Goal: Task Accomplishment & Management: Use online tool/utility

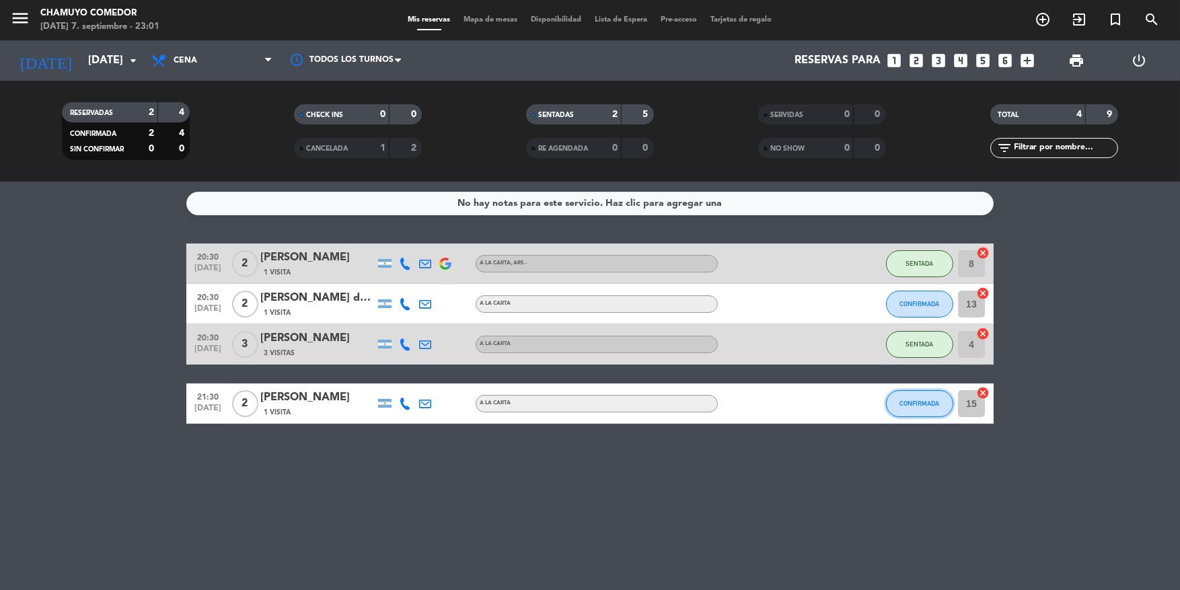
click at [905, 390] on button "CONFIRMADA" at bounding box center [919, 403] width 67 height 27
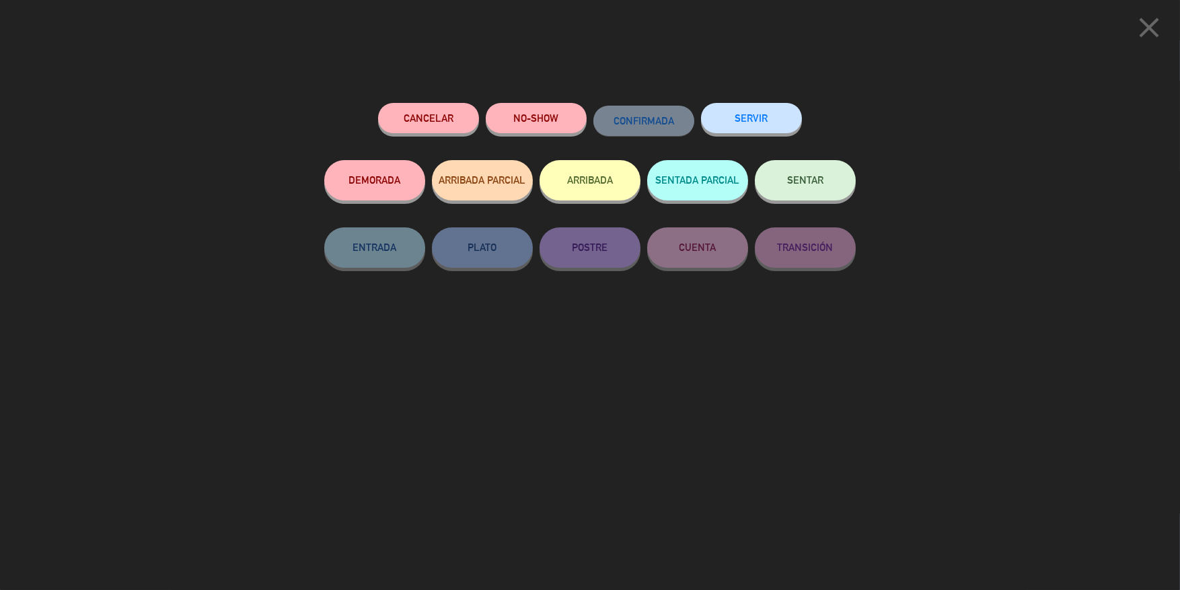
drag, startPoint x: 809, startPoint y: 149, endPoint x: 830, endPoint y: 189, distance: 45.4
click at [814, 156] on div "Cancelar NO-SHOW CONFIRMADA SERVIR" at bounding box center [589, 131] width 531 height 57
click at [831, 189] on button "SENTAR" at bounding box center [805, 180] width 101 height 40
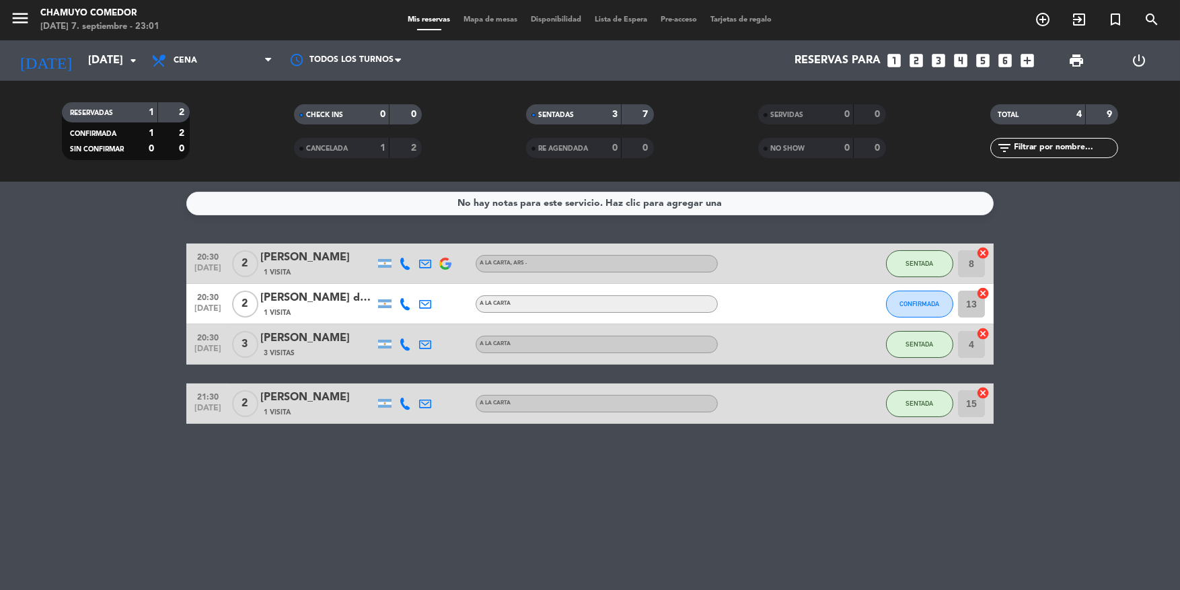
drag, startPoint x: 782, startPoint y: 281, endPoint x: 846, endPoint y: 308, distance: 69.3
click at [784, 283] on div at bounding box center [778, 264] width 121 height 40
drag, startPoint x: 848, startPoint y: 308, endPoint x: 866, endPoint y: 305, distance: 17.8
click at [850, 309] on div at bounding box center [857, 304] width 36 height 40
click at [886, 298] on div "CONFIRMADA" at bounding box center [919, 304] width 67 height 40
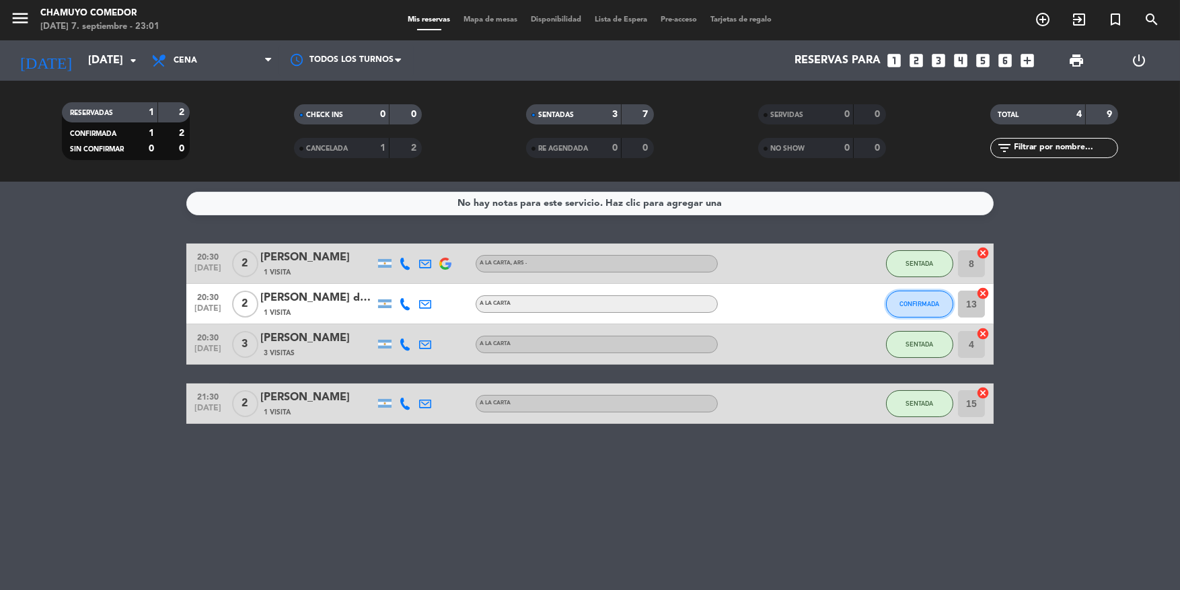
click at [897, 301] on button "CONFIRMADA" at bounding box center [919, 304] width 67 height 27
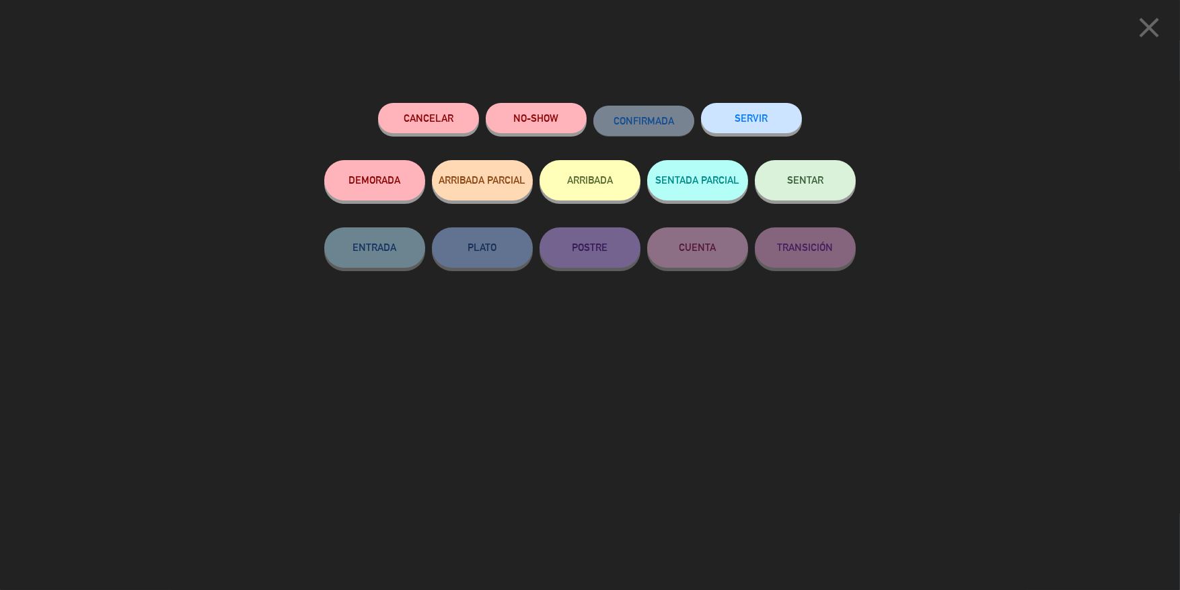
click at [455, 126] on button "Cancelar" at bounding box center [428, 118] width 101 height 30
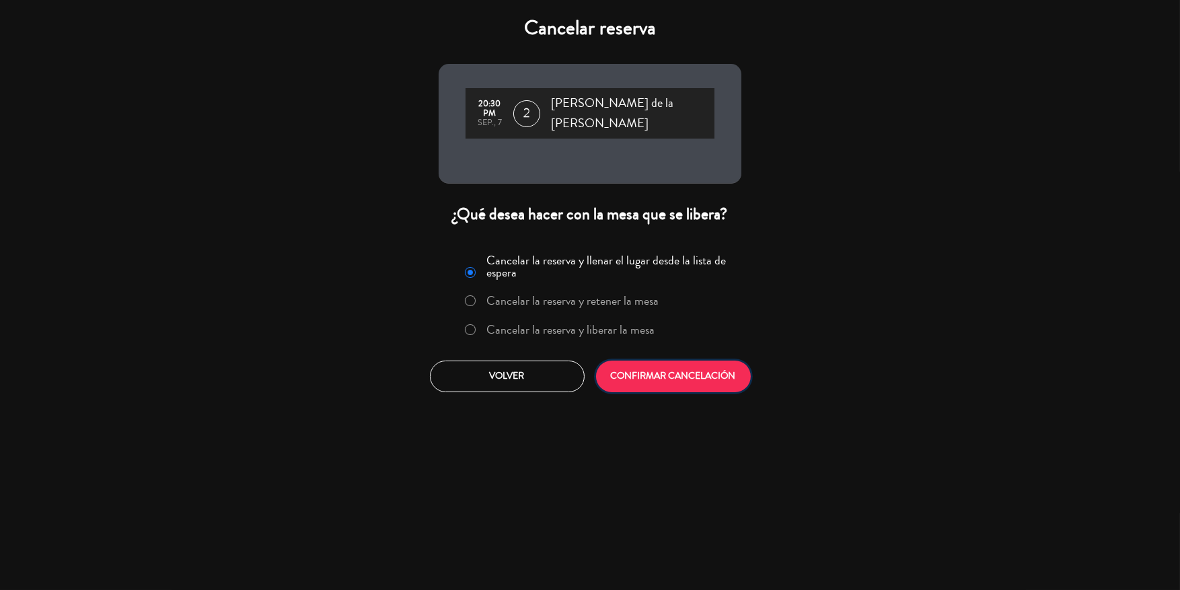
click at [651, 361] on button "CONFIRMAR CANCELACIÓN" at bounding box center [673, 377] width 155 height 32
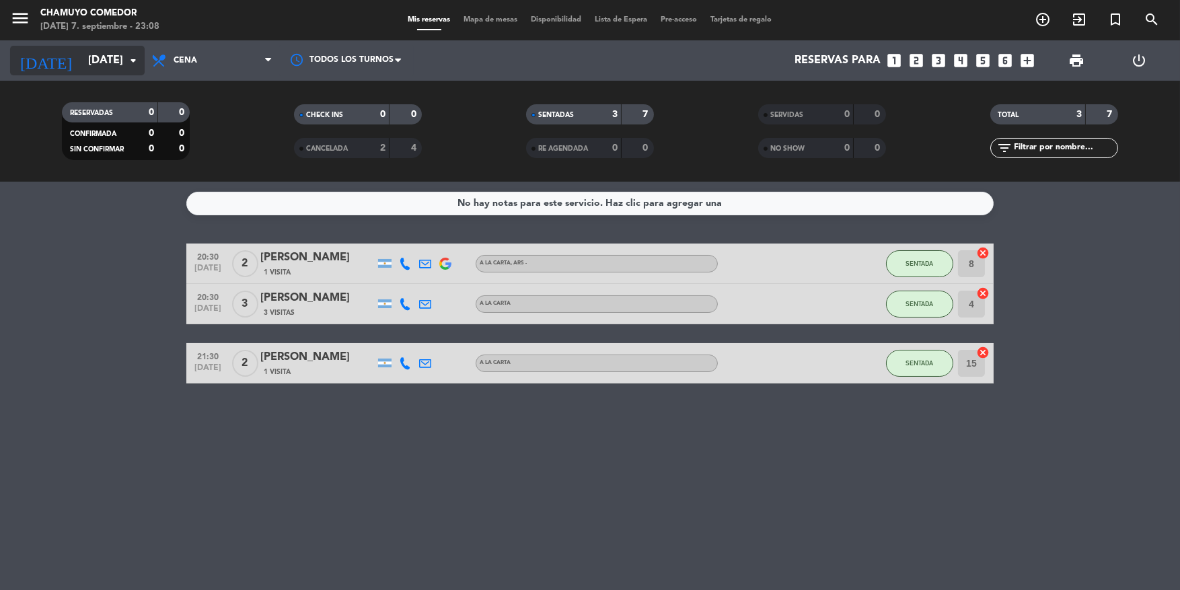
click at [95, 69] on input "[DATE]" at bounding box center [152, 61] width 142 height 26
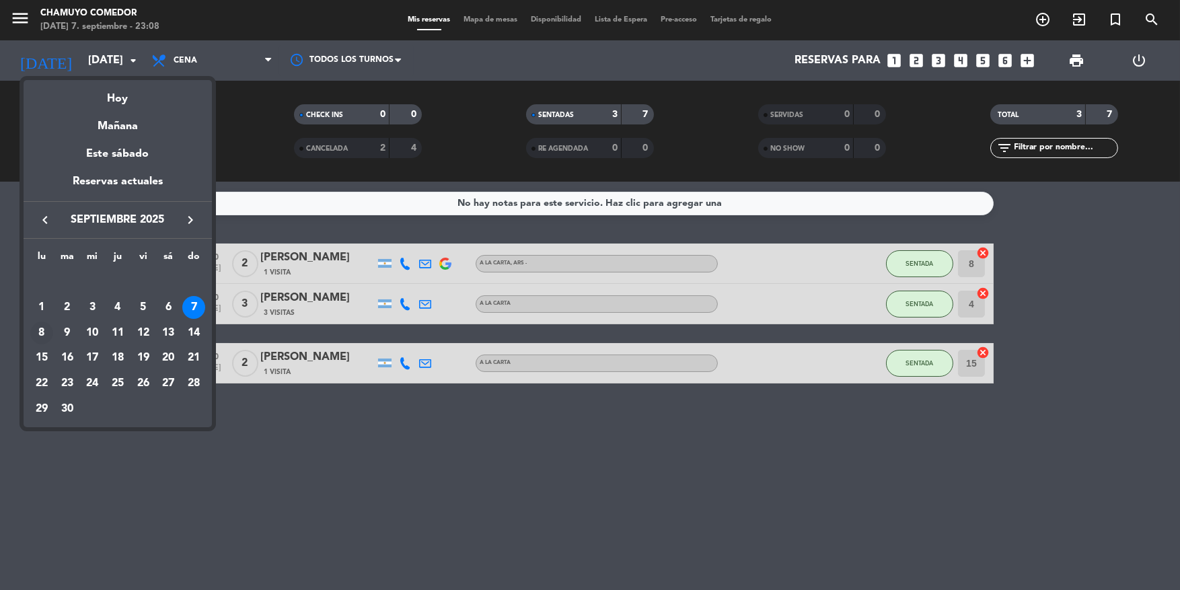
click at [42, 330] on div "8" at bounding box center [41, 333] width 23 height 23
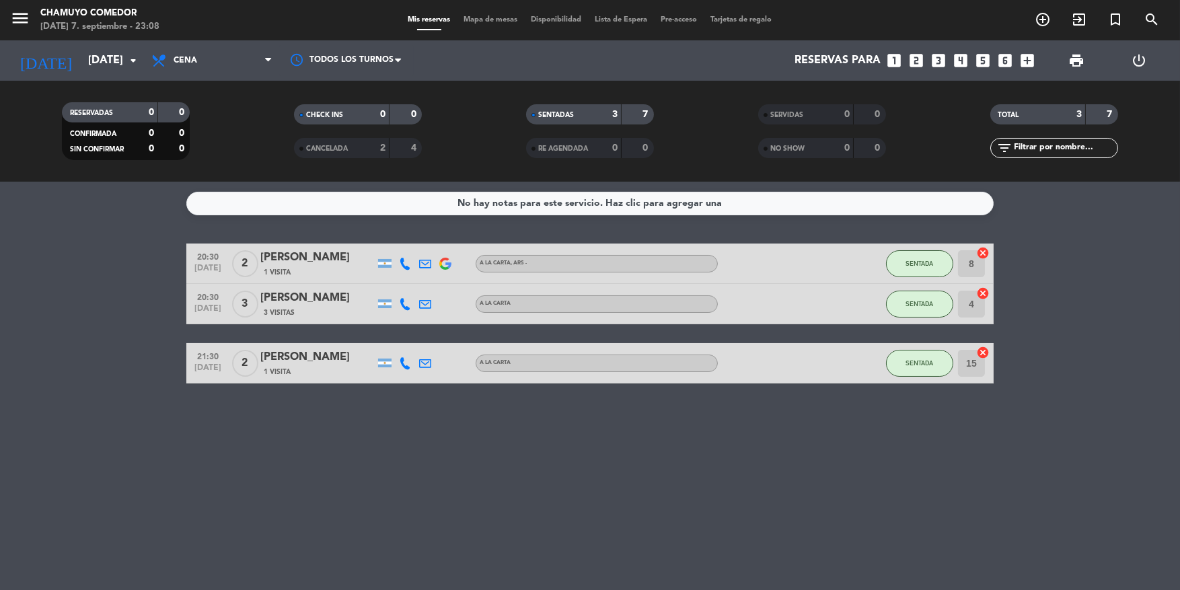
type input "[DATE]"
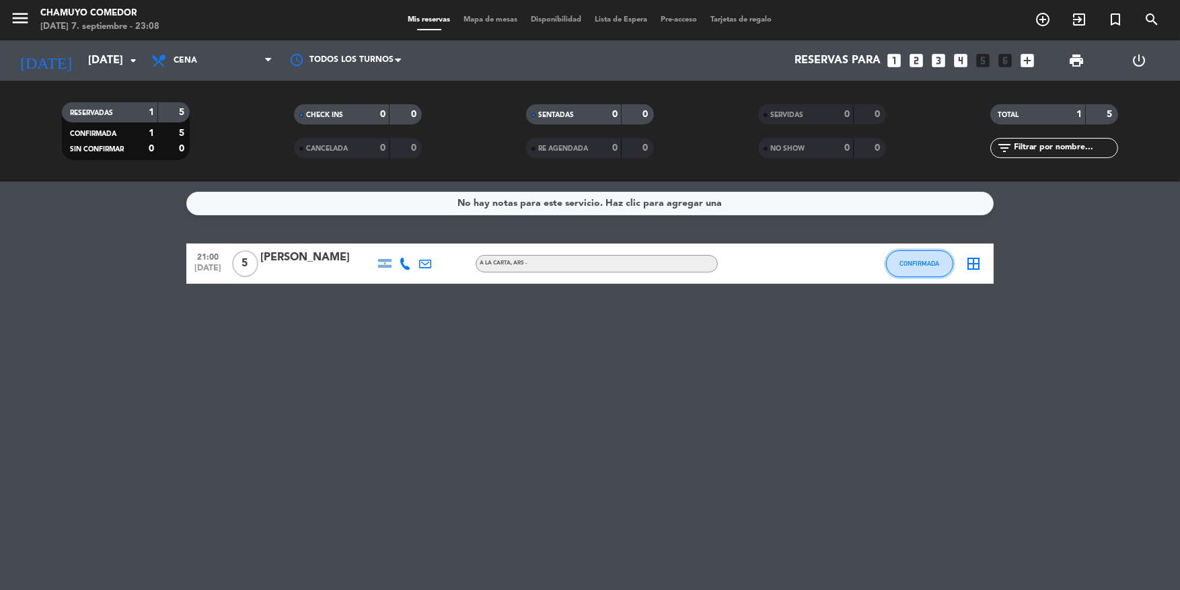
click at [937, 267] on button "CONFIRMADA" at bounding box center [919, 263] width 67 height 27
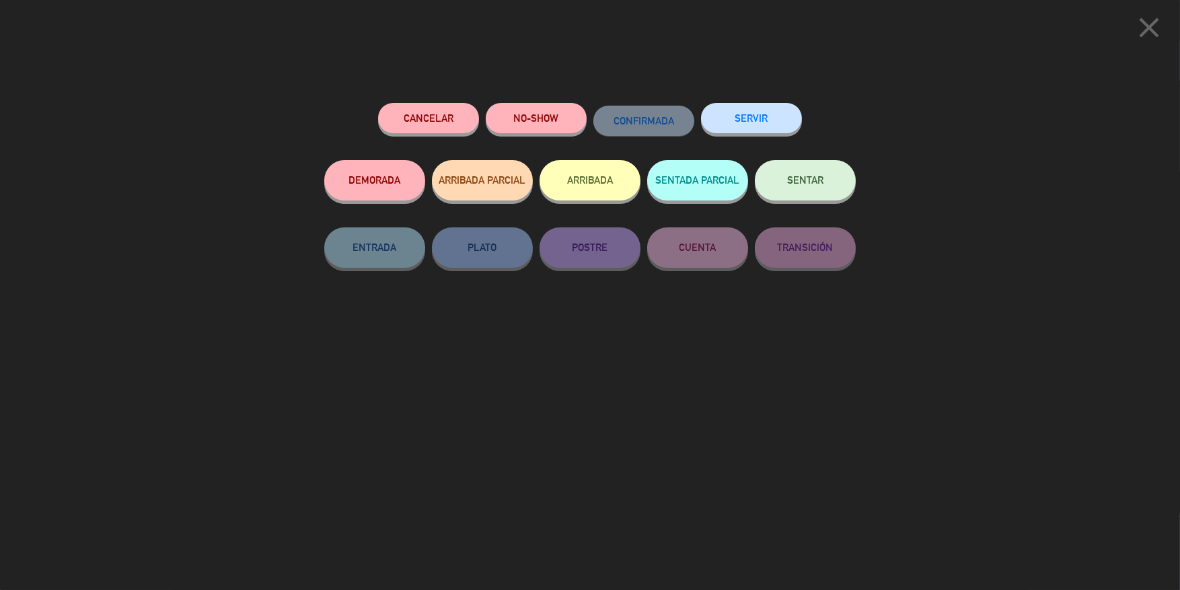
click at [680, 136] on div "CONFIRMADA" at bounding box center [643, 131] width 101 height 57
click at [1136, 32] on icon "close" at bounding box center [1149, 28] width 34 height 34
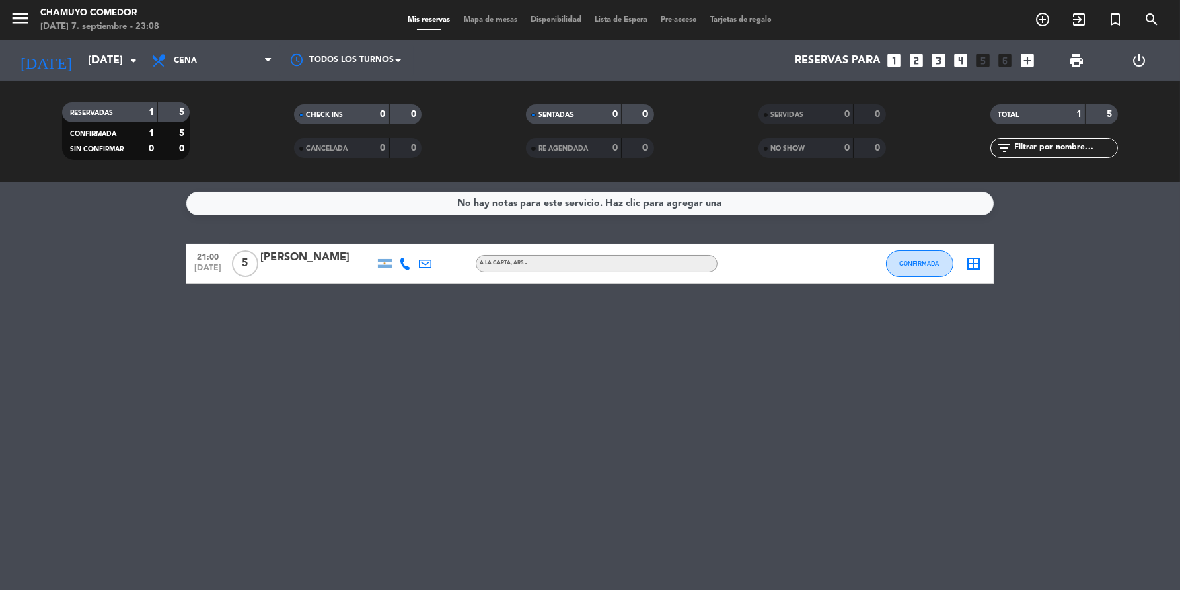
click at [971, 263] on icon "border_all" at bounding box center [973, 264] width 16 height 16
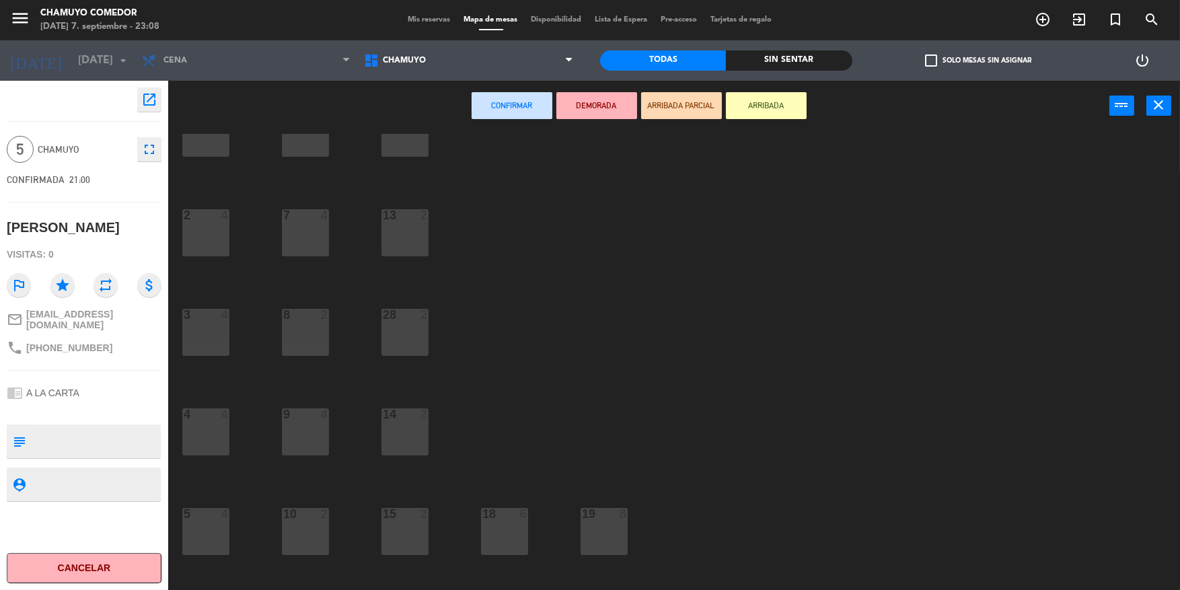
scroll to position [42, 0]
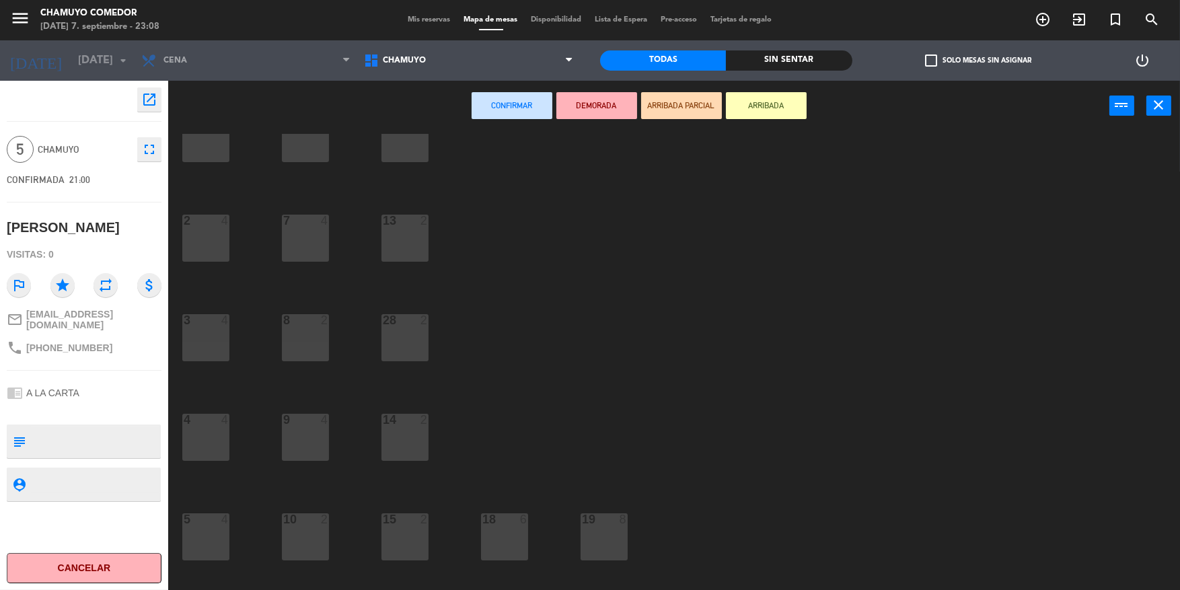
click at [513, 548] on div "18 6" at bounding box center [504, 536] width 47 height 47
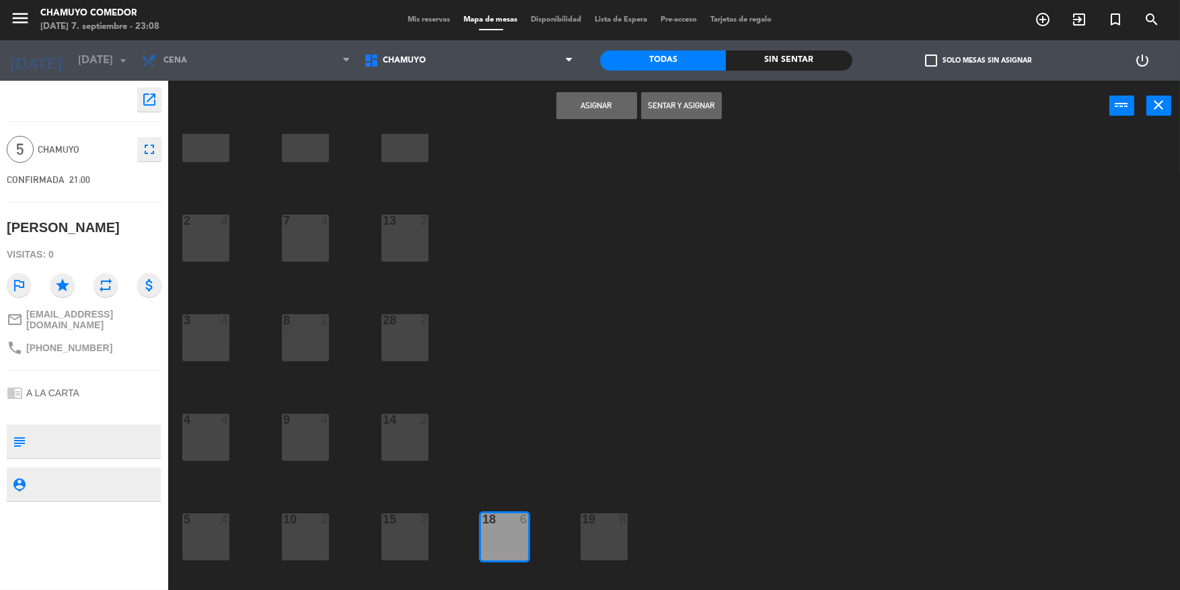
click at [612, 108] on button "Asignar" at bounding box center [596, 105] width 81 height 27
